Goal: Transaction & Acquisition: Book appointment/travel/reservation

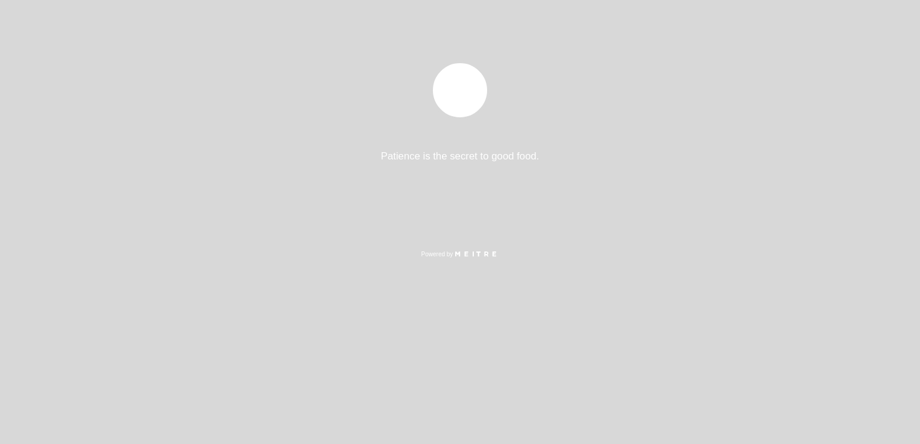
select select "es"
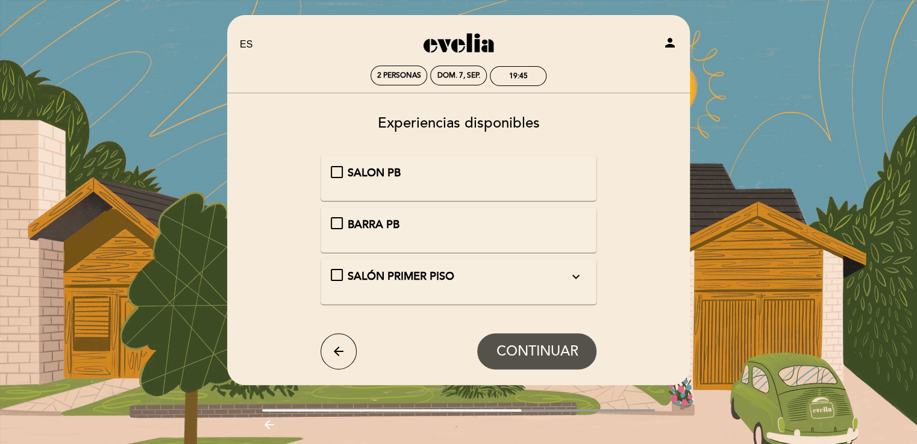
click at [371, 167] on span "SALON PB" at bounding box center [373, 172] width 53 height 13
click at [538, 348] on span "CONTINUAR" at bounding box center [537, 351] width 82 height 17
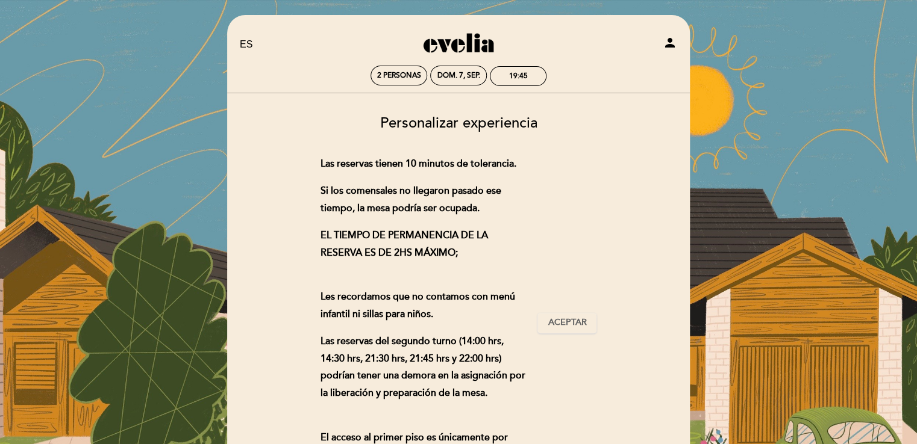
click at [561, 248] on div "Las reservas tienen 10 minutos de tolerancia. Si los comensales no llegaron pas…" at bounding box center [458, 322] width 276 height 335
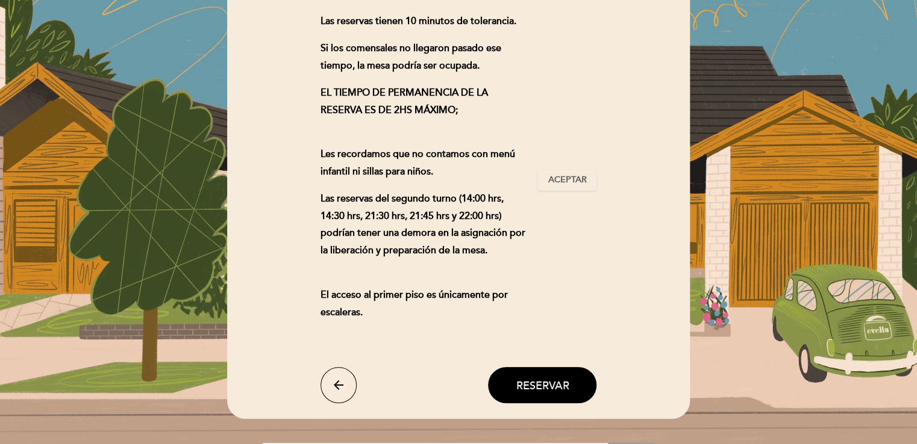
scroll to position [145, 0]
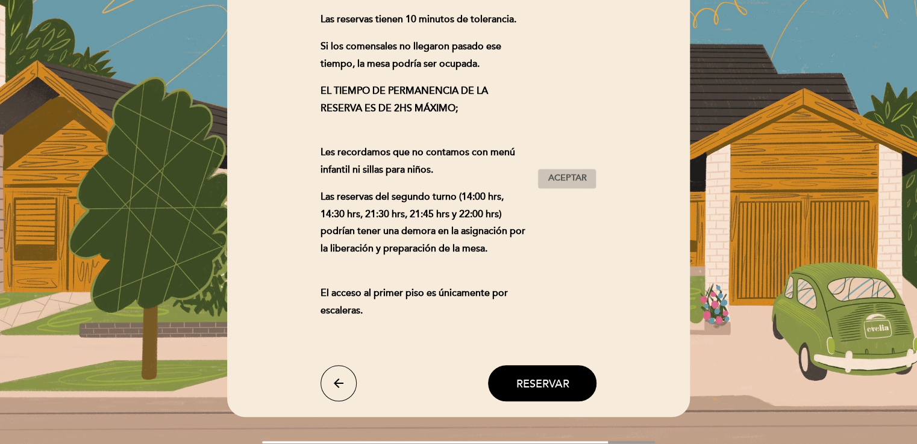
click at [583, 169] on button "Aceptar Aceptado" at bounding box center [566, 179] width 59 height 20
click at [513, 387] on button "Reservar" at bounding box center [542, 384] width 108 height 36
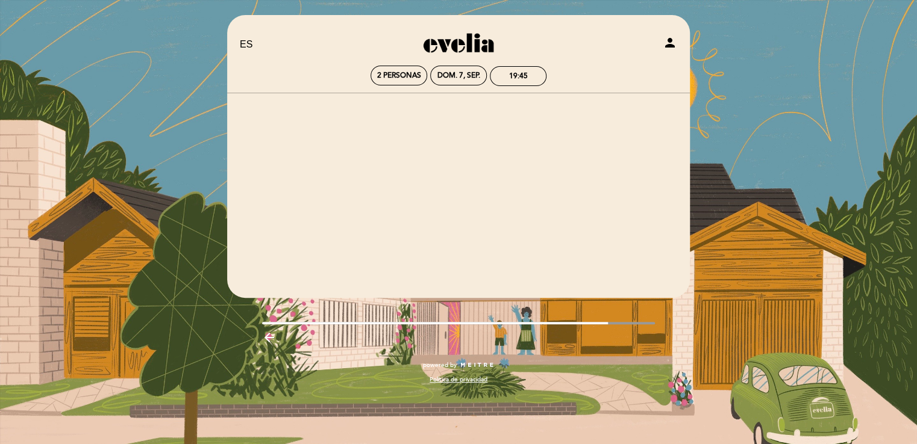
scroll to position [0, 0]
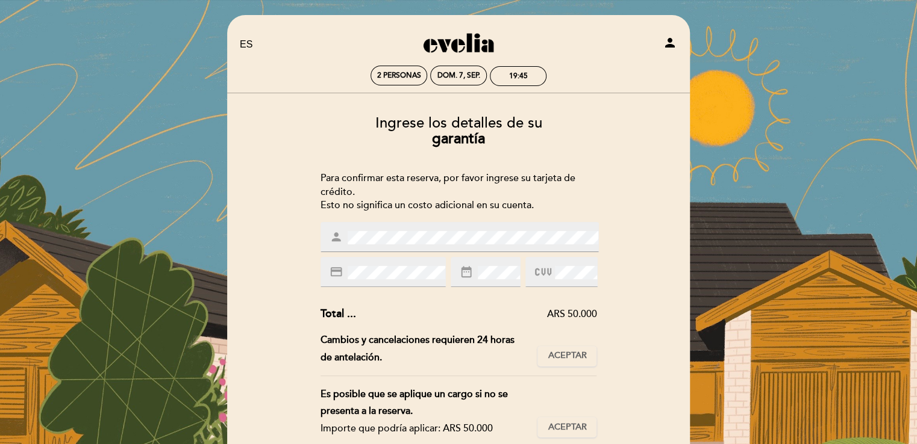
click at [435, 329] on div "Subtotal : ARS 50.000 Cargo por servicio : ARS 0 (0%) Impuesto : ARS 0 (0%) Tot…" at bounding box center [458, 397] width 276 height 181
click at [577, 353] on span "Aceptar" at bounding box center [566, 356] width 39 height 13
click at [515, 322] on div "Total ... ARS 50.000" at bounding box center [458, 315] width 276 height 16
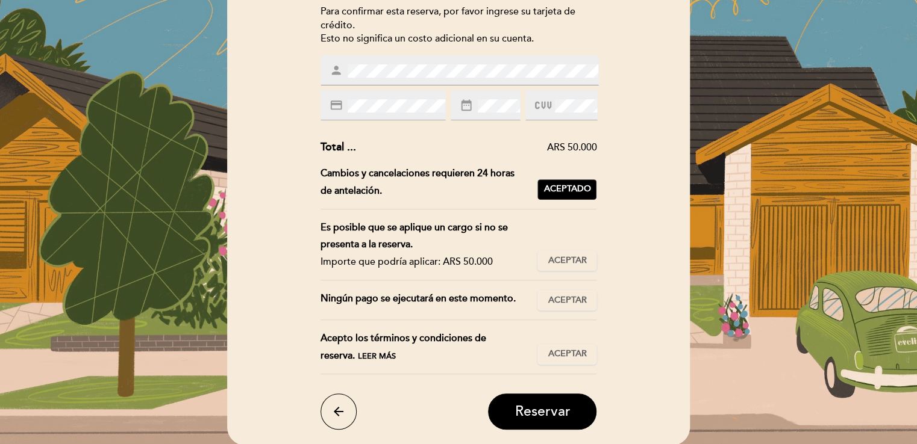
scroll to position [169, 0]
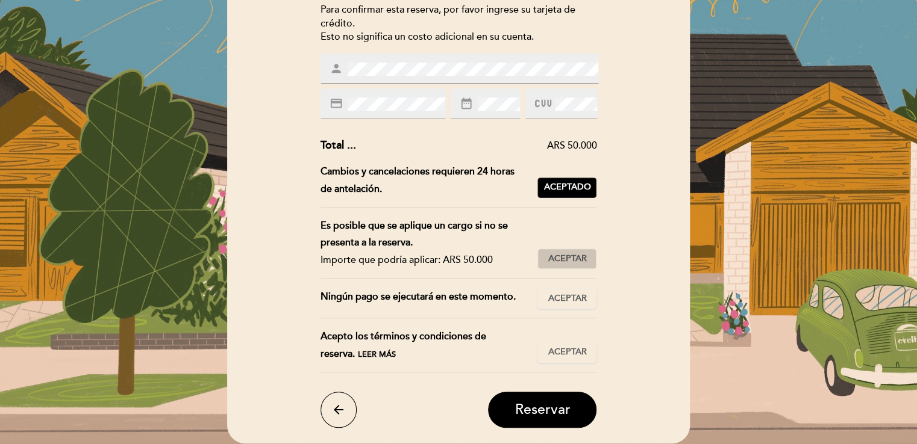
click at [567, 267] on button "Aceptar Aceptado" at bounding box center [566, 259] width 59 height 20
click at [557, 302] on span "Aceptar" at bounding box center [566, 299] width 39 height 13
click at [561, 353] on span "Aceptar" at bounding box center [566, 352] width 39 height 13
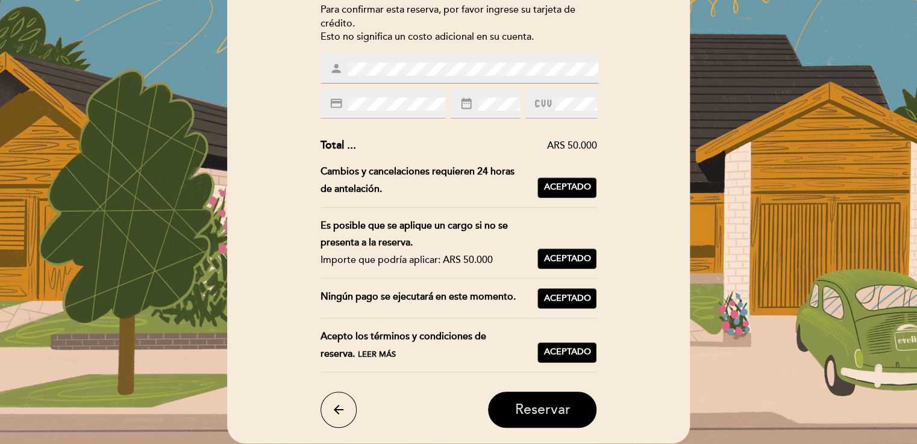
click at [538, 408] on span "Reservar" at bounding box center [541, 410] width 55 height 17
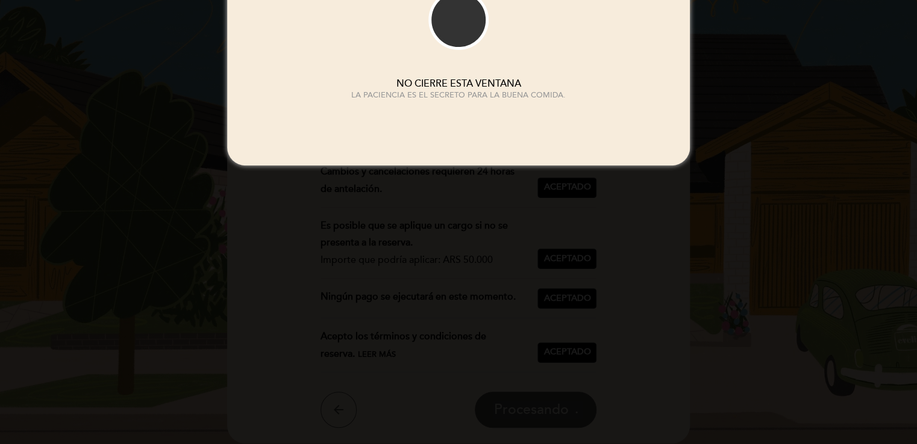
scroll to position [0, 0]
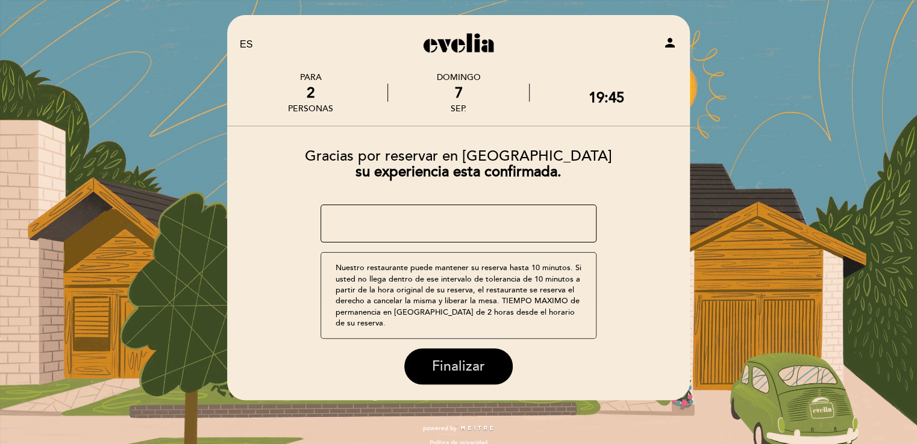
click at [458, 358] on span "Finalizar" at bounding box center [458, 366] width 53 height 17
